Goal: Transaction & Acquisition: Purchase product/service

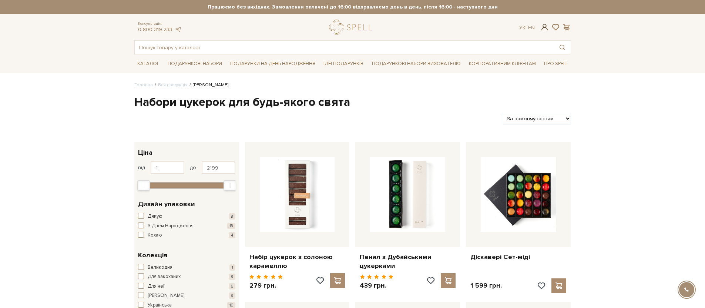
click at [544, 30] on span at bounding box center [544, 27] width 9 height 8
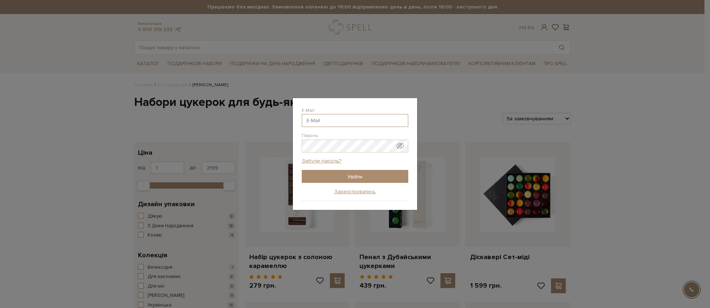
click at [349, 124] on input "E-Mail" at bounding box center [355, 120] width 107 height 13
type input "[PERSON_NAME][EMAIL_ADDRESS][DOMAIN_NAME]"
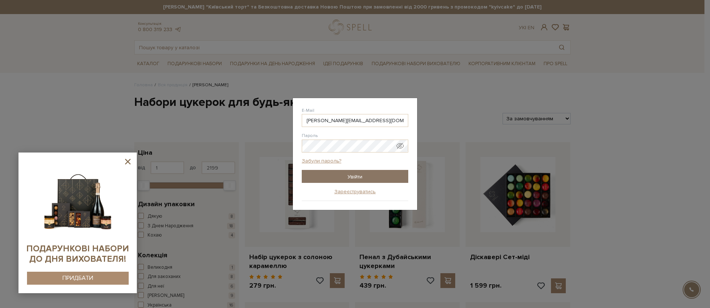
click at [365, 181] on input "Увійти" at bounding box center [355, 176] width 107 height 13
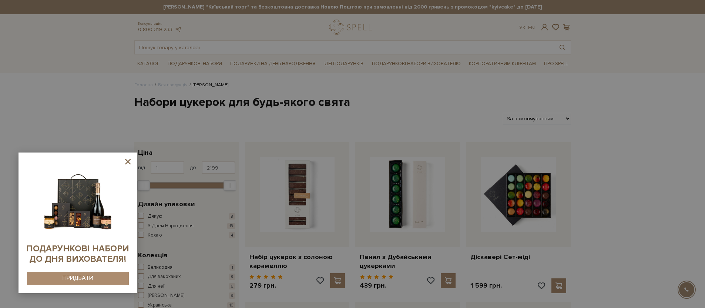
click at [124, 162] on icon at bounding box center [127, 161] width 9 height 9
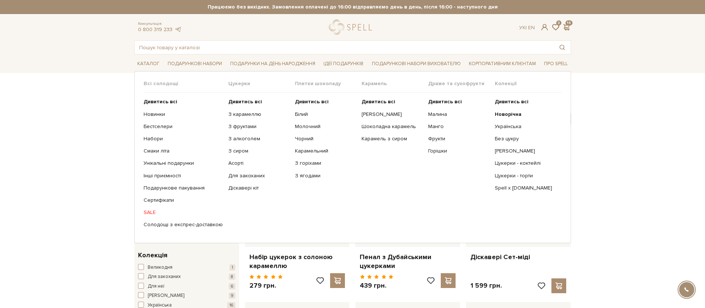
click at [148, 210] on link "SALE" at bounding box center [183, 212] width 79 height 7
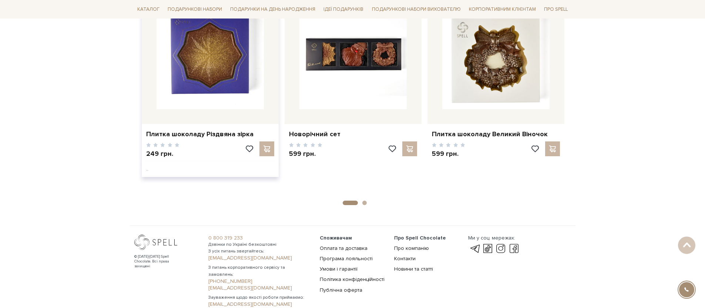
scroll to position [491, 0]
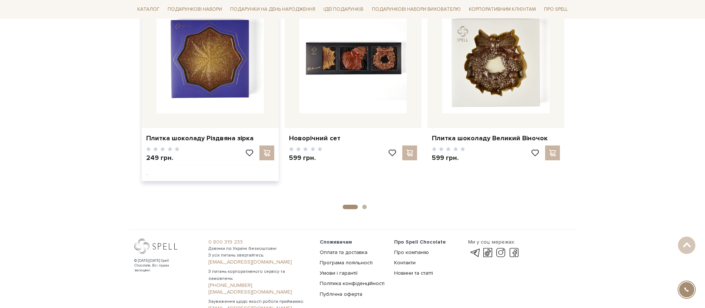
click at [234, 88] on img at bounding box center [210, 59] width 107 height 107
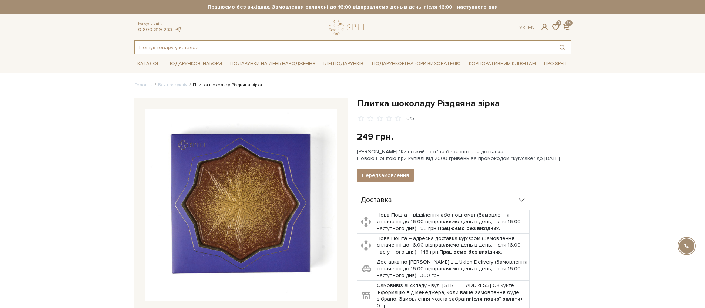
click at [203, 42] on input "text" at bounding box center [344, 47] width 419 height 13
type input "ы"
type input "і"
type input "у"
type input "г"
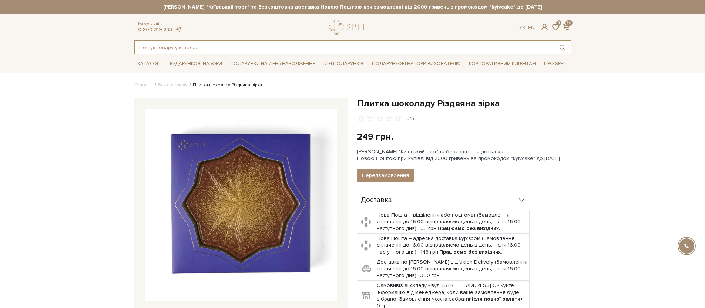
type input "і"
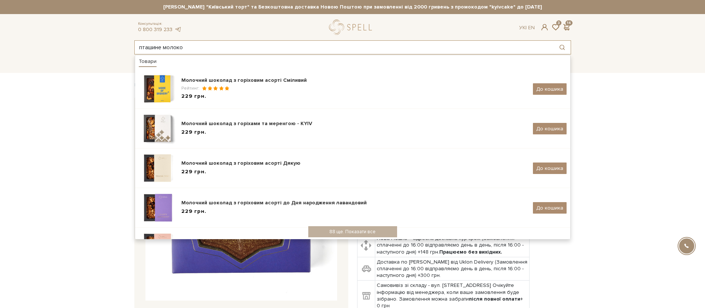
type input "пташине молоко"
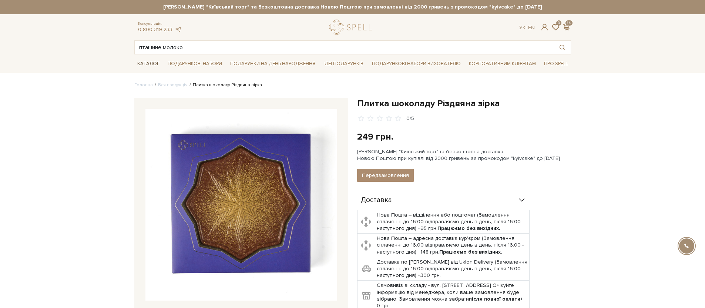
click at [149, 61] on link "Каталог" at bounding box center [148, 63] width 28 height 11
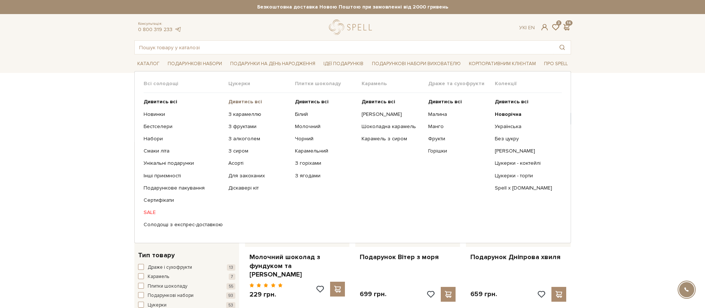
click at [246, 100] on b "Дивитись всі" at bounding box center [245, 101] width 34 height 6
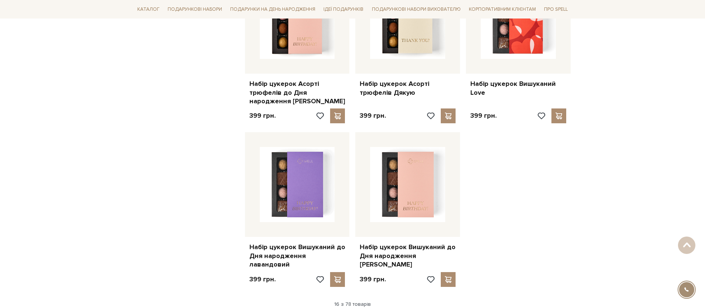
scroll to position [899, 0]
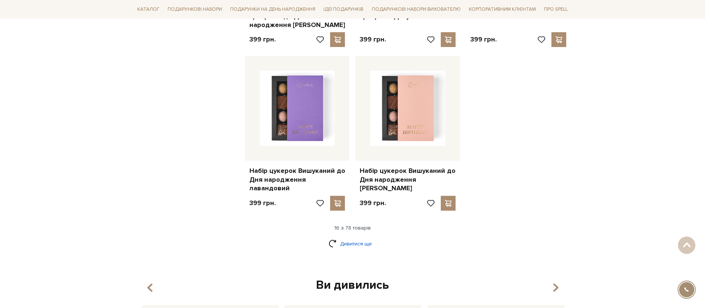
click at [350, 239] on link "Дивитися ще" at bounding box center [353, 243] width 48 height 13
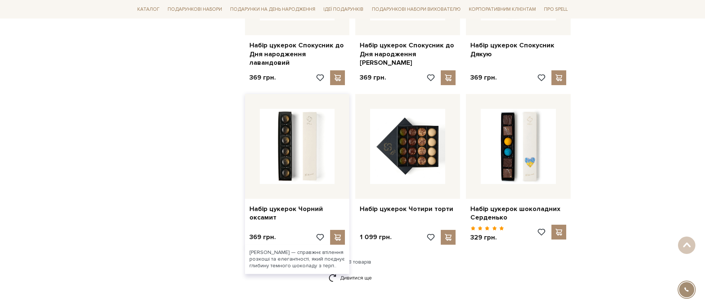
scroll to position [1698, 0]
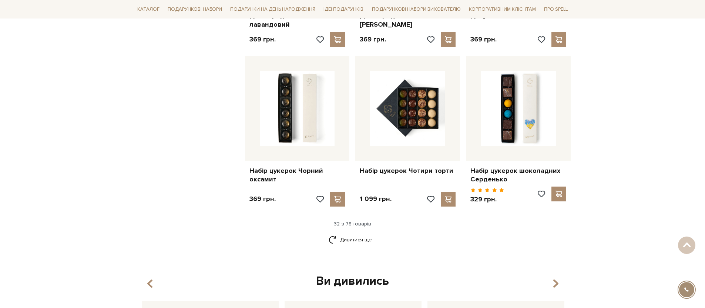
click at [351, 233] on div "Дивитися ще" at bounding box center [352, 244] width 443 height 22
click at [351, 233] on link "Дивитися ще" at bounding box center [353, 239] width 48 height 13
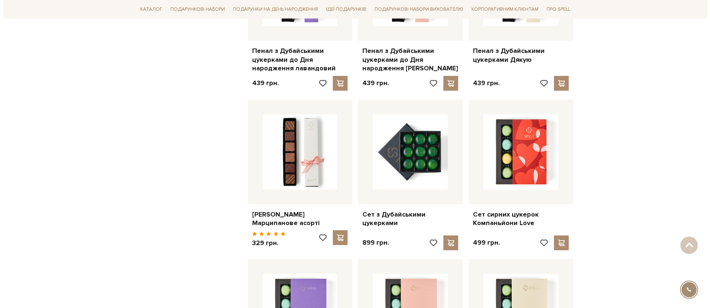
scroll to position [2342, 0]
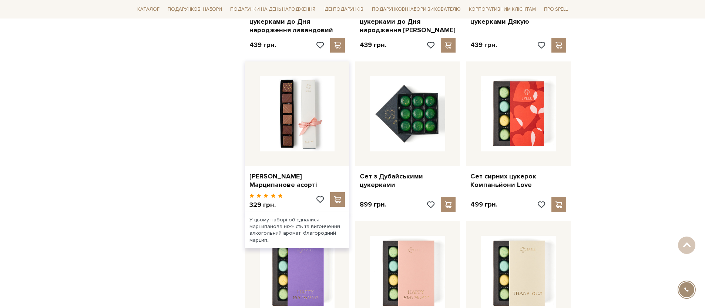
click at [336, 173] on div "[PERSON_NAME] Марципанове асорті" at bounding box center [297, 179] width 105 height 26
click at [336, 192] on div at bounding box center [337, 199] width 15 height 15
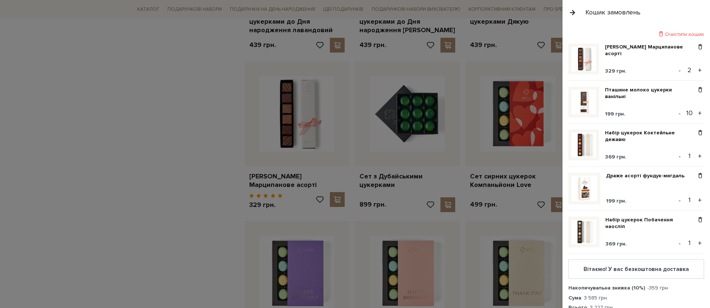
click at [236, 177] on div at bounding box center [355, 154] width 710 height 308
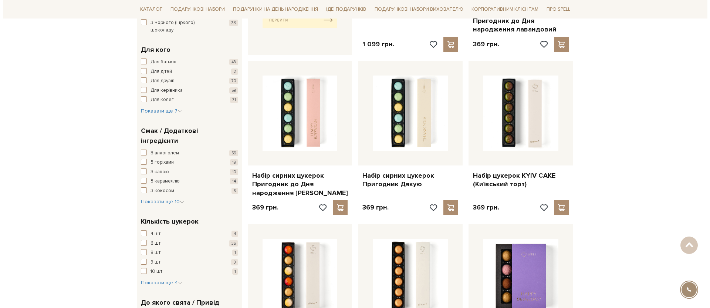
scroll to position [0, 0]
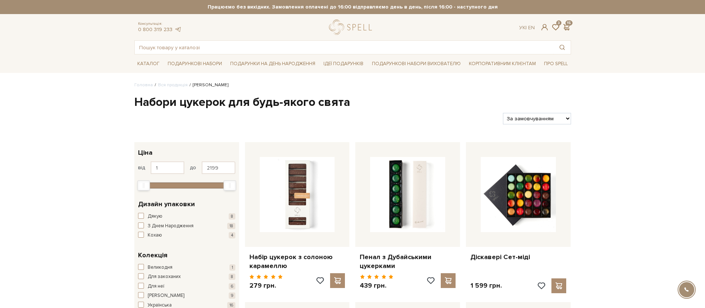
click at [561, 28] on div "Ук | En | 3 15" at bounding box center [544, 27] width 51 height 7
click at [570, 27] on span at bounding box center [566, 27] width 9 height 8
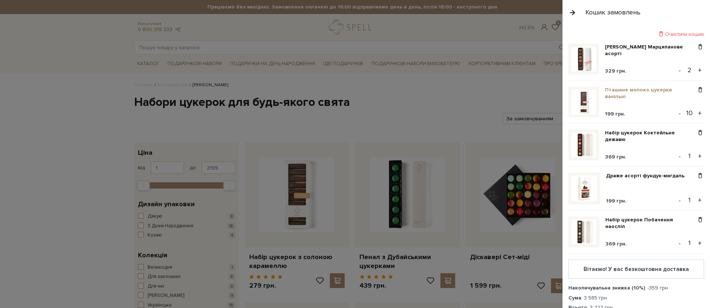
click at [623, 93] on link "Пташине молоко цукерки ванільні" at bounding box center [650, 93] width 91 height 13
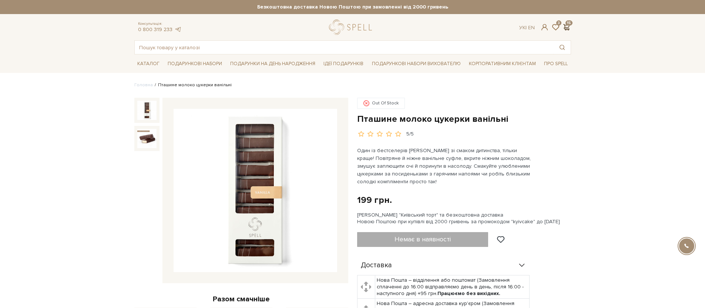
click at [568, 26] on span at bounding box center [566, 27] width 9 height 8
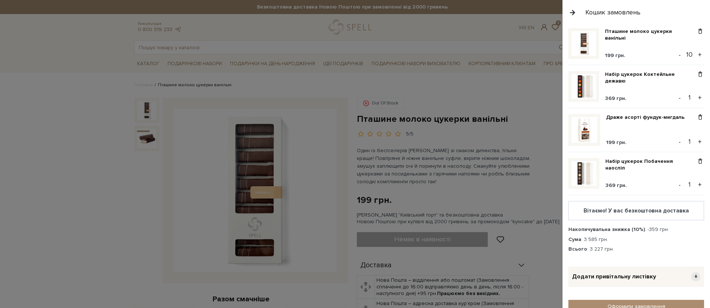
scroll to position [95, 0]
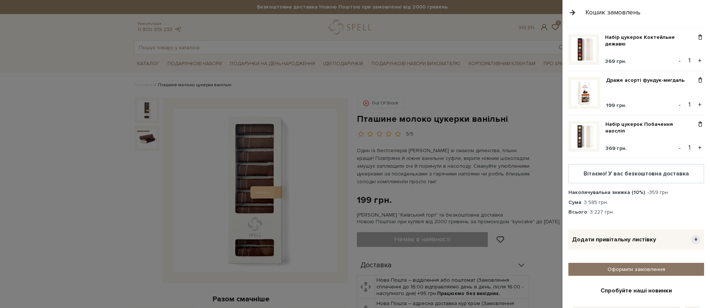
click at [622, 272] on link "Оформити замовлення" at bounding box center [637, 269] width 136 height 13
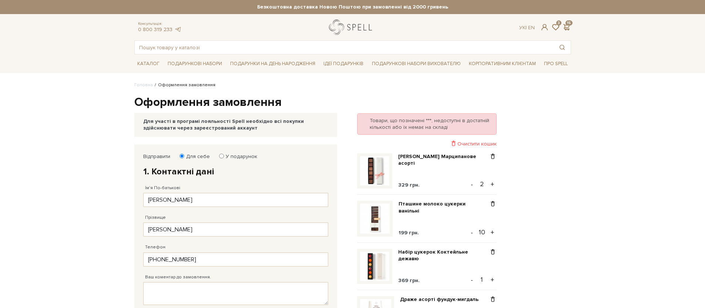
click at [360, 24] on link "logo" at bounding box center [352, 27] width 46 height 15
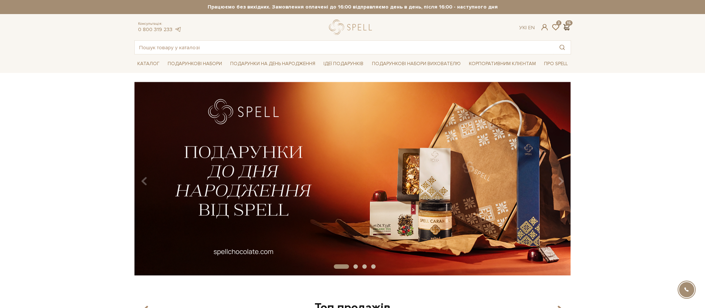
click at [562, 30] on span at bounding box center [566, 27] width 9 height 8
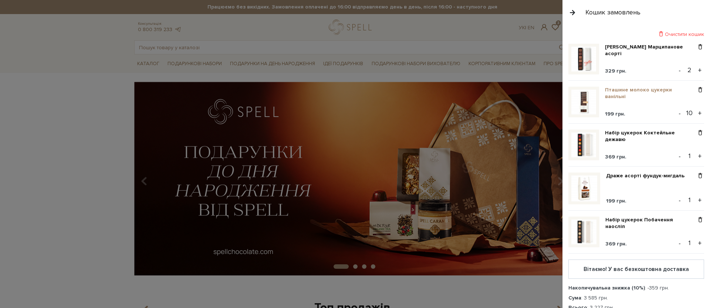
click at [615, 90] on link "Пташине молоко цукерки ванільні" at bounding box center [650, 93] width 91 height 13
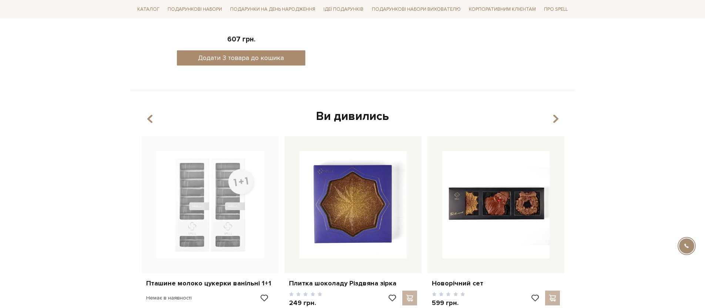
scroll to position [509, 0]
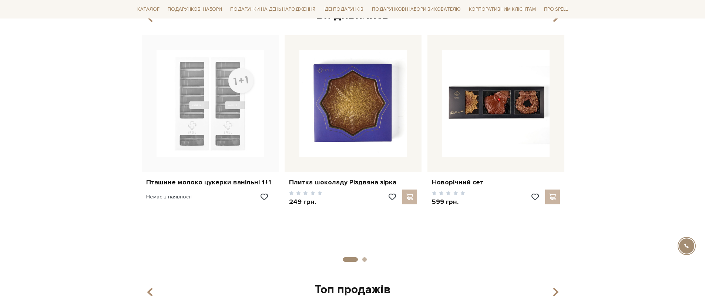
click at [360, 257] on li "2" at bounding box center [362, 259] width 9 height 4
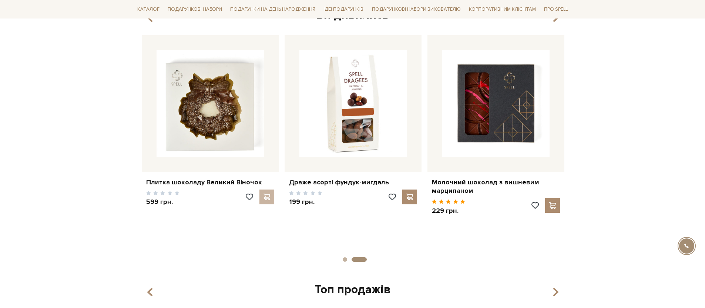
scroll to position [0, 0]
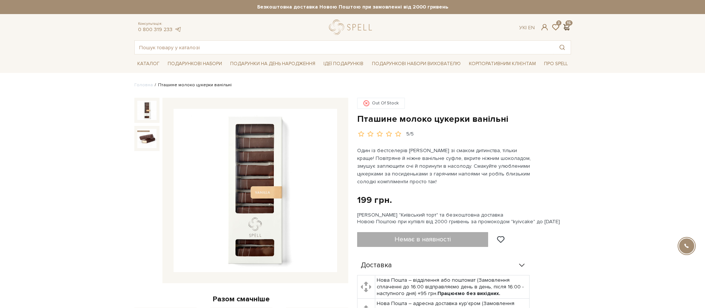
click at [568, 27] on span at bounding box center [566, 27] width 9 height 8
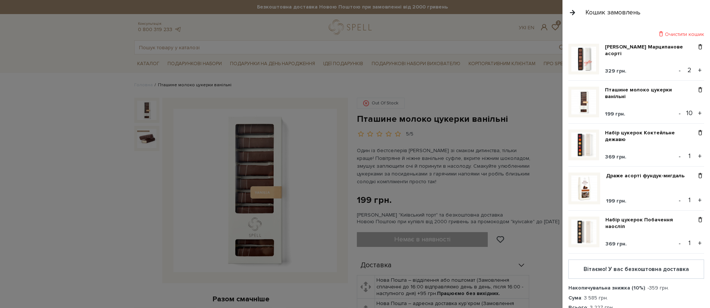
click at [362, 6] on div at bounding box center [355, 154] width 710 height 308
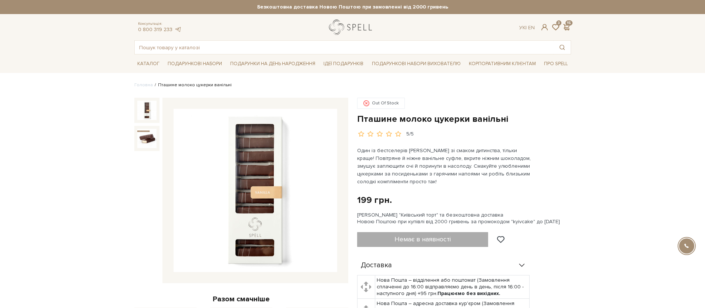
click at [354, 23] on link "logo" at bounding box center [352, 27] width 46 height 15
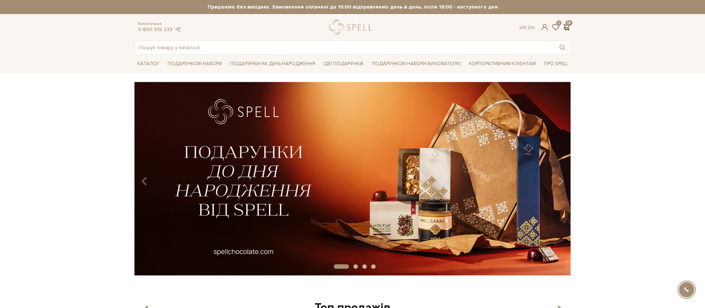
click at [566, 28] on span at bounding box center [566, 27] width 9 height 8
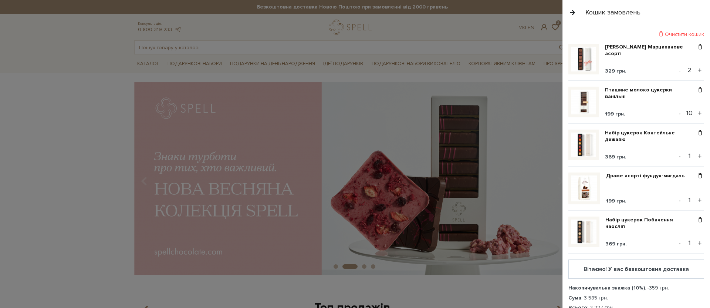
click at [530, 44] on div at bounding box center [355, 154] width 710 height 308
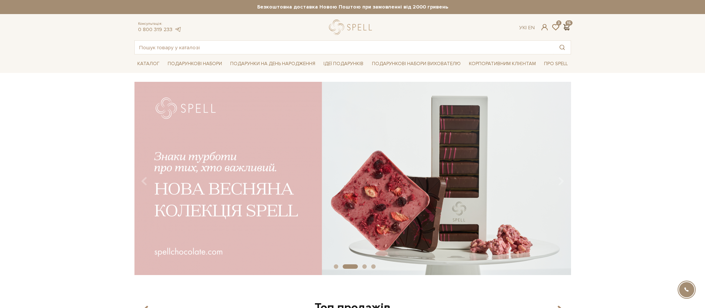
click at [564, 28] on span at bounding box center [566, 27] width 9 height 8
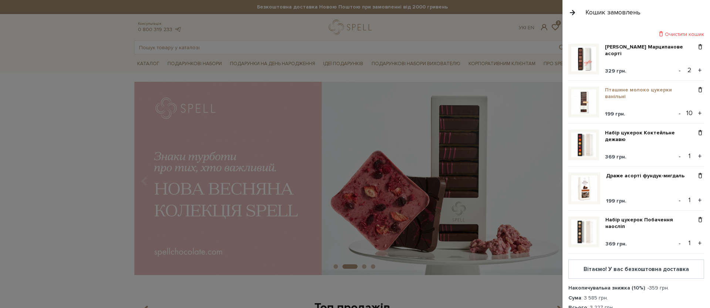
click at [616, 96] on link "Пташине молоко цукерки ванільні" at bounding box center [650, 93] width 91 height 13
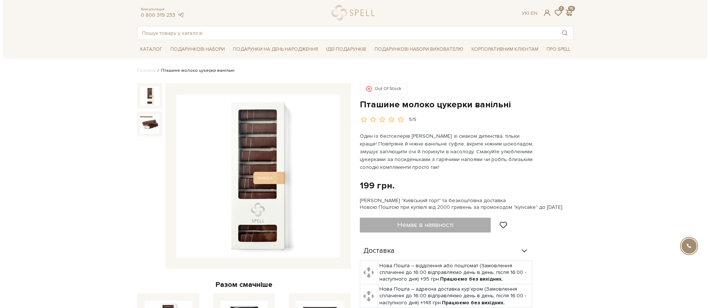
scroll to position [34, 0]
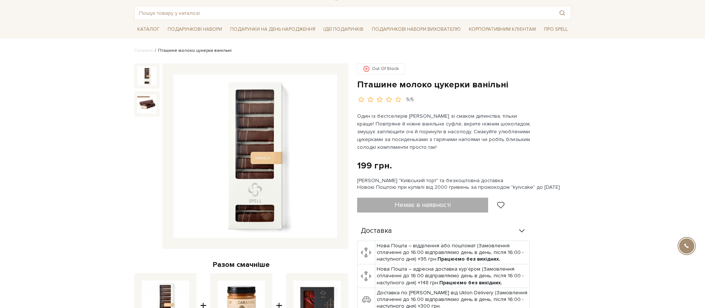
click at [504, 208] on span at bounding box center [499, 205] width 9 height 7
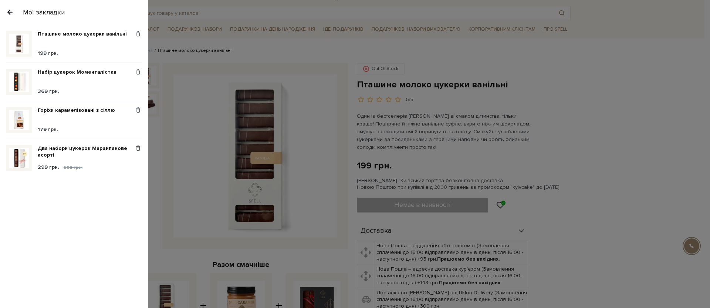
click at [515, 202] on div at bounding box center [355, 154] width 710 height 308
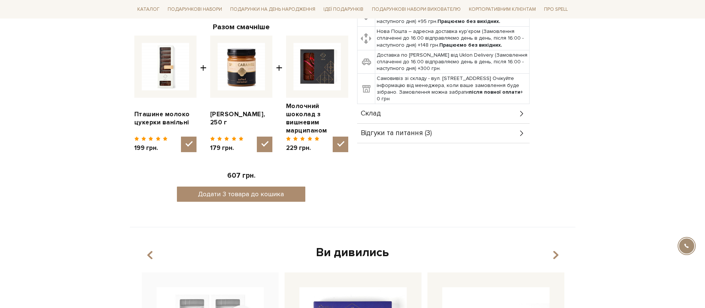
scroll to position [268, 0]
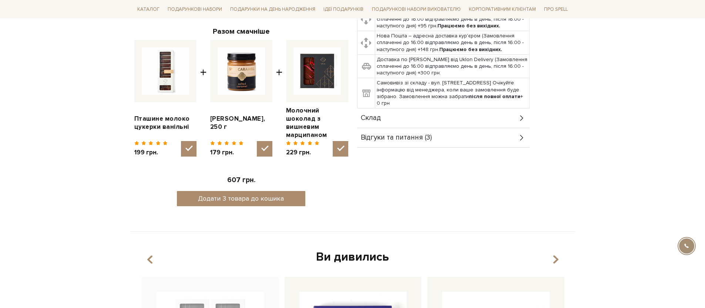
click at [441, 141] on div "Відгуки та питання (3)" at bounding box center [443, 137] width 172 height 19
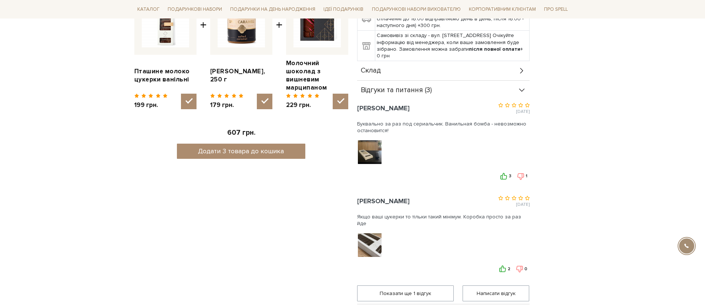
scroll to position [300, 0]
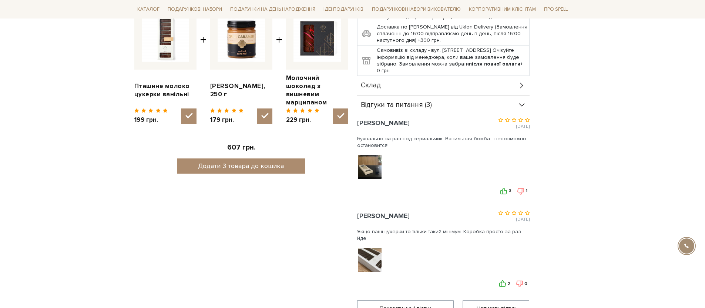
click at [415, 85] on div "Склад" at bounding box center [443, 85] width 172 height 19
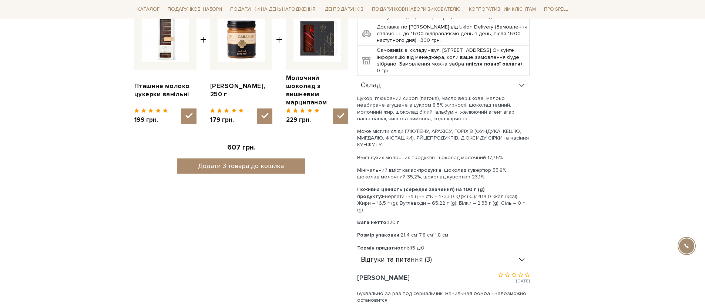
click at [415, 85] on div "Склад" at bounding box center [443, 85] width 172 height 19
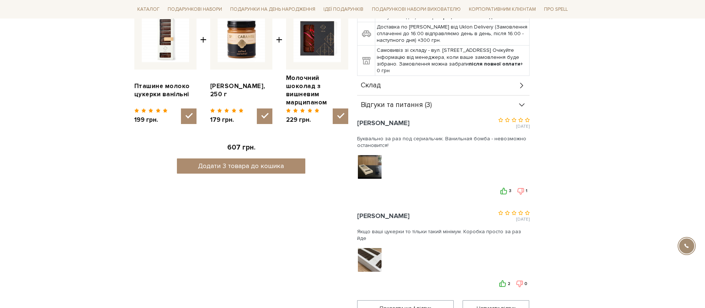
click at [419, 114] on div "Відгуки та питання (3)" at bounding box center [443, 104] width 172 height 19
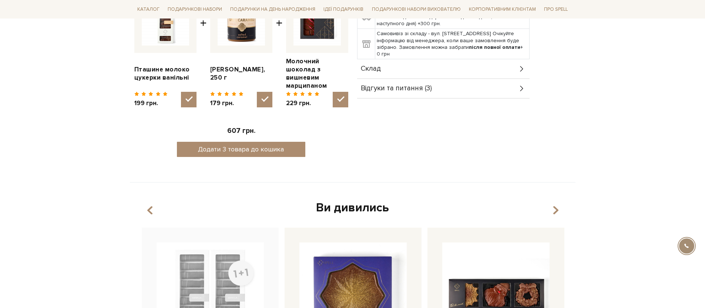
scroll to position [321, 0]
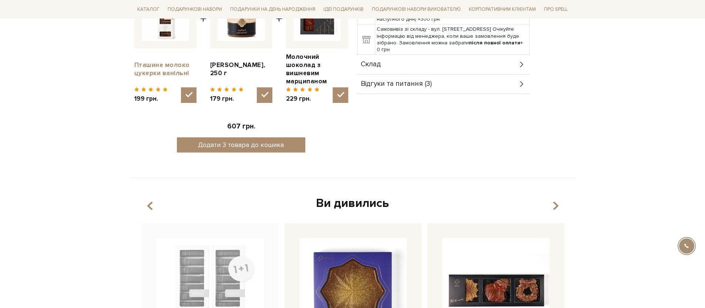
click at [171, 65] on link "Пташине молоко цукерки ванільні" at bounding box center [165, 69] width 62 height 16
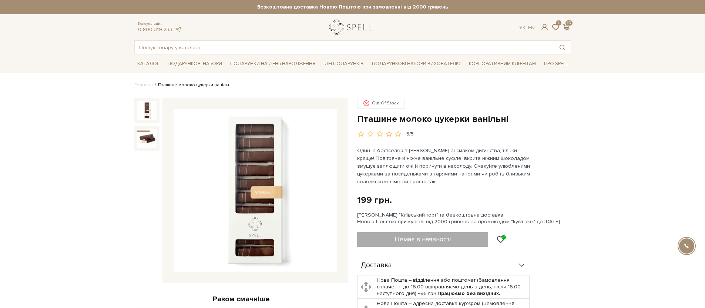
click at [343, 25] on link "logo" at bounding box center [352, 27] width 46 height 15
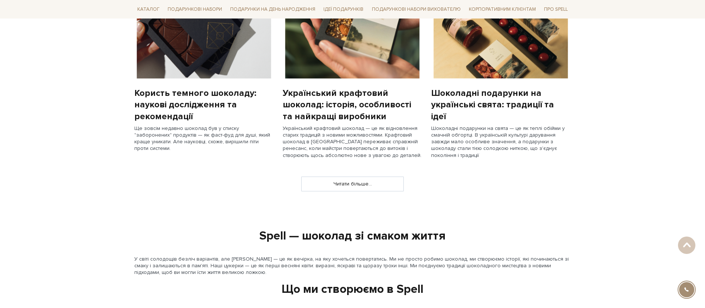
scroll to position [635, 0]
